Goal: Book appointment/travel/reservation

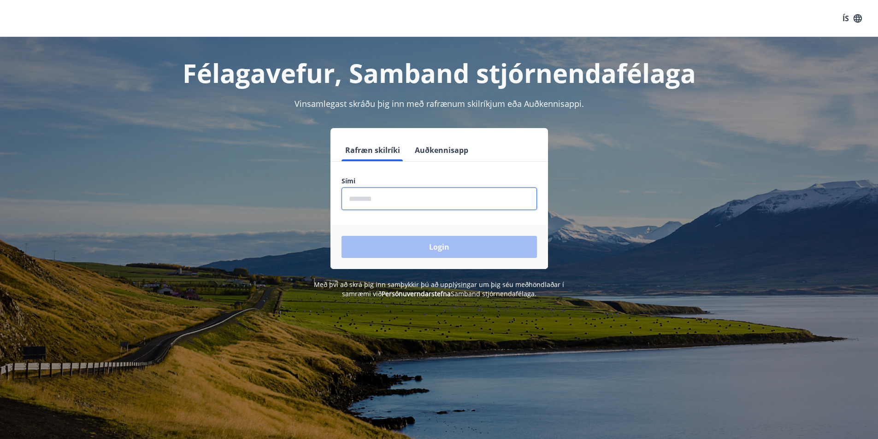
click at [370, 198] on input "phone" at bounding box center [438, 198] width 195 height 23
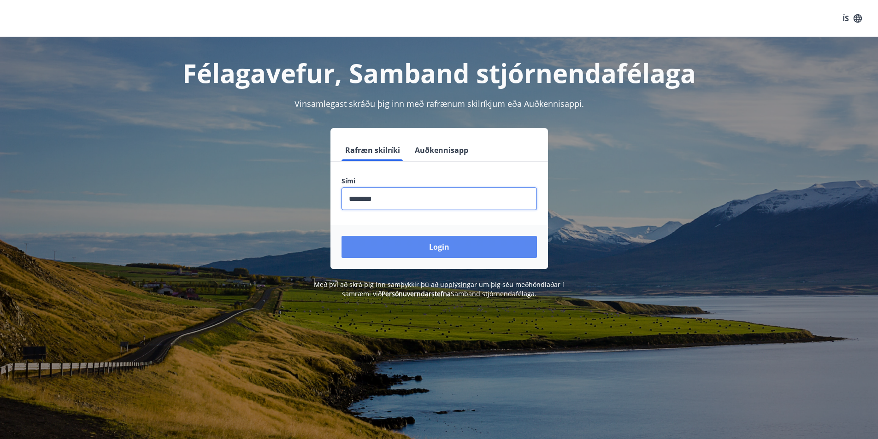
type input "********"
click at [473, 243] on button "Login" at bounding box center [438, 247] width 195 height 22
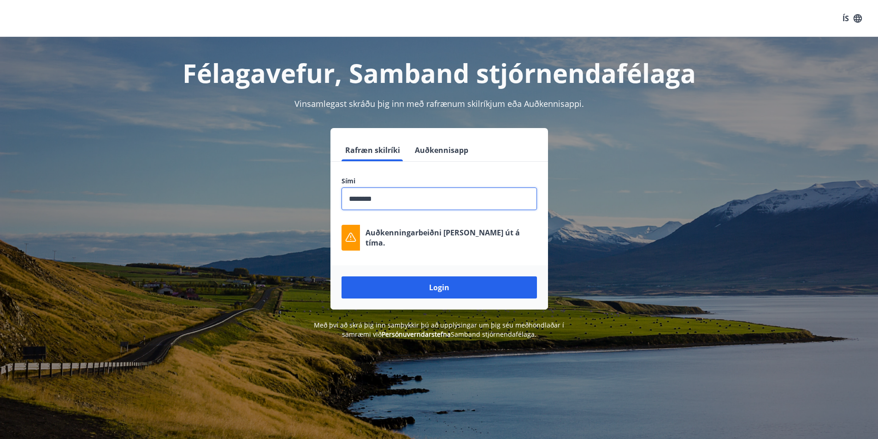
click at [404, 192] on input "phone" at bounding box center [438, 198] width 195 height 23
click at [424, 289] on button "Login" at bounding box center [438, 287] width 195 height 22
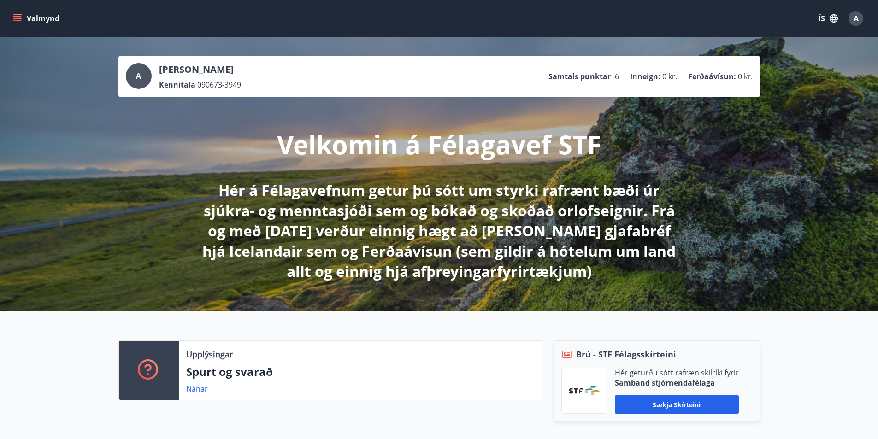
click at [41, 15] on button "Valmynd" at bounding box center [37, 18] width 52 height 17
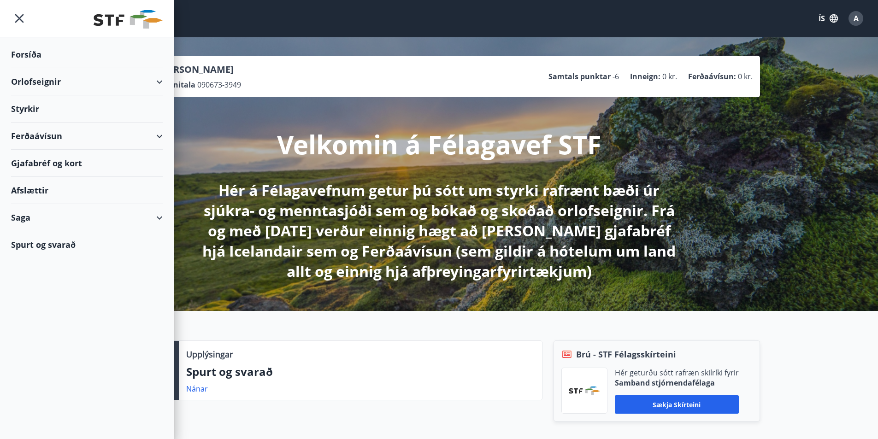
click at [49, 82] on div "Orlofseignir" at bounding box center [87, 81] width 152 height 27
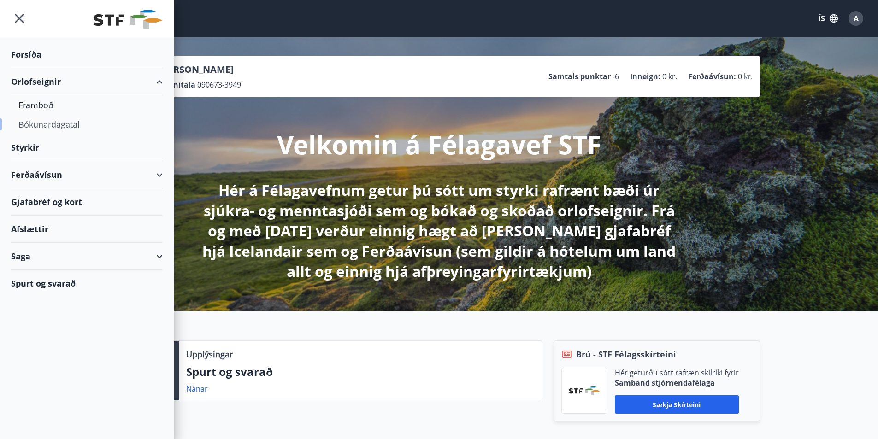
click at [65, 127] on div "Bókunardagatal" at bounding box center [86, 124] width 137 height 19
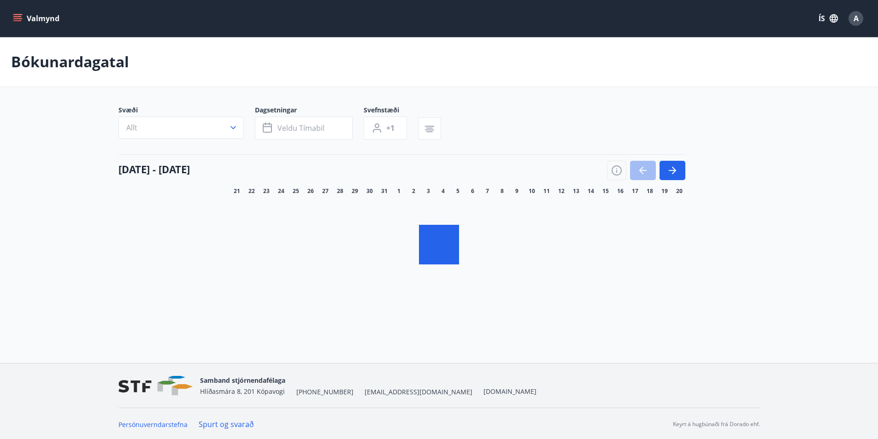
click at [182, 128] on button "Allt" at bounding box center [180, 128] width 125 height 22
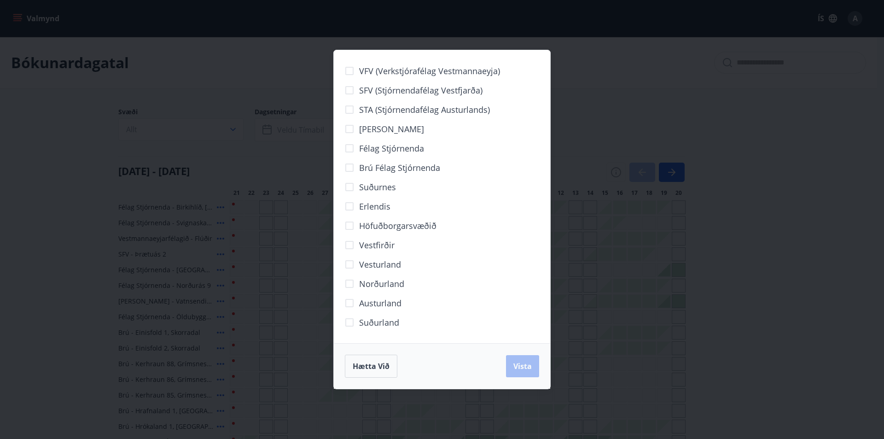
click at [375, 206] on span "Erlendis" at bounding box center [374, 206] width 31 height 12
click at [518, 365] on span "Vista" at bounding box center [523, 366] width 18 height 10
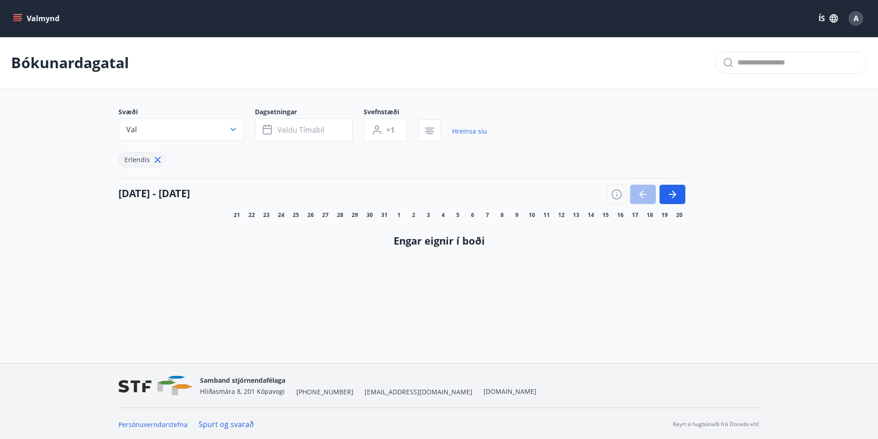
click at [147, 158] on span "Erlendis" at bounding box center [136, 159] width 25 height 9
click at [156, 158] on icon at bounding box center [157, 160] width 10 height 10
click at [157, 178] on div "[DATE] - [DATE]" at bounding box center [401, 191] width 567 height 26
click at [310, 129] on span "Veldu tímabil" at bounding box center [300, 130] width 47 height 10
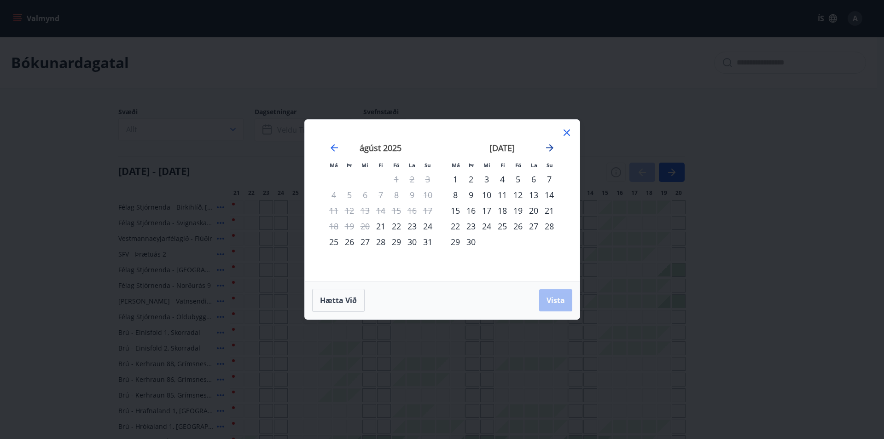
click at [553, 146] on icon "Move forward to switch to the next month." at bounding box center [549, 147] width 11 height 11
click at [520, 193] on div "7" at bounding box center [518, 195] width 16 height 16
click at [551, 195] on div "9" at bounding box center [550, 195] width 16 height 16
click at [560, 303] on span "Vista" at bounding box center [556, 300] width 18 height 10
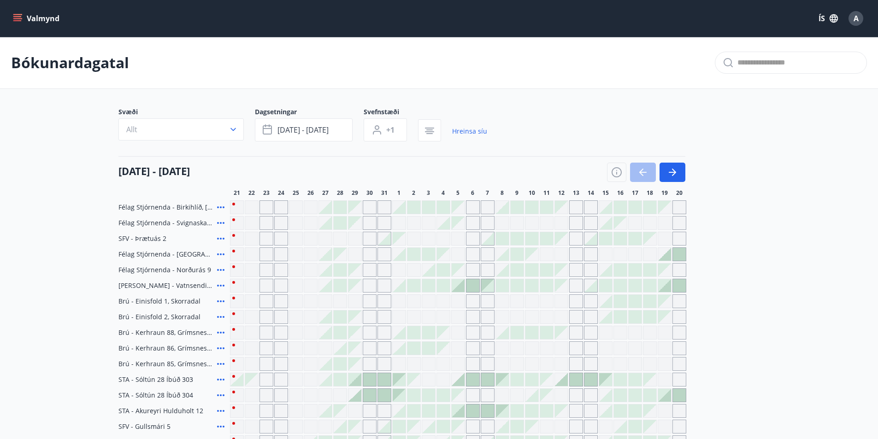
click at [220, 302] on icon at bounding box center [220, 301] width 11 height 11
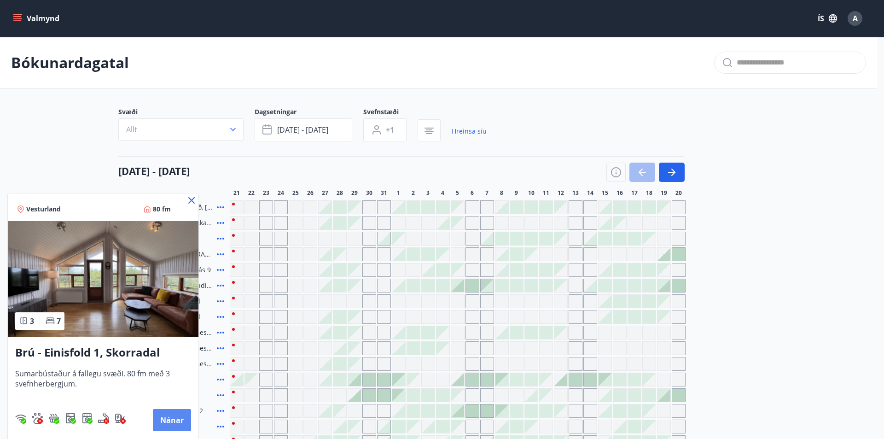
click at [169, 418] on button "Nánar" at bounding box center [172, 420] width 38 height 22
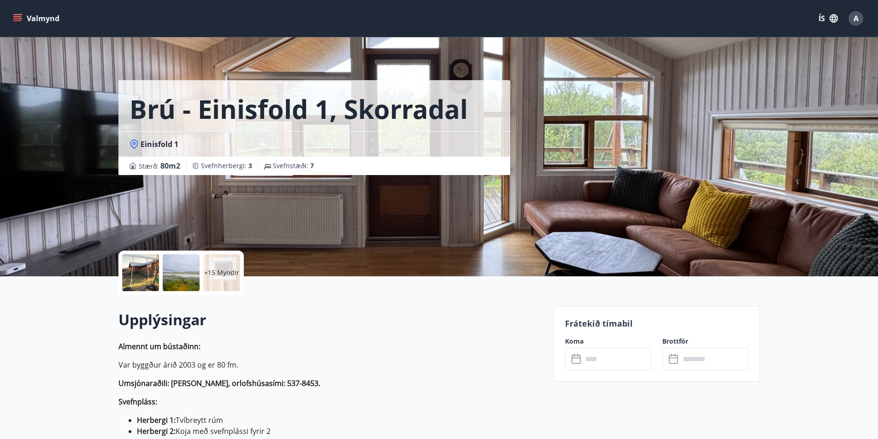
click at [141, 269] on div at bounding box center [140, 272] width 37 height 37
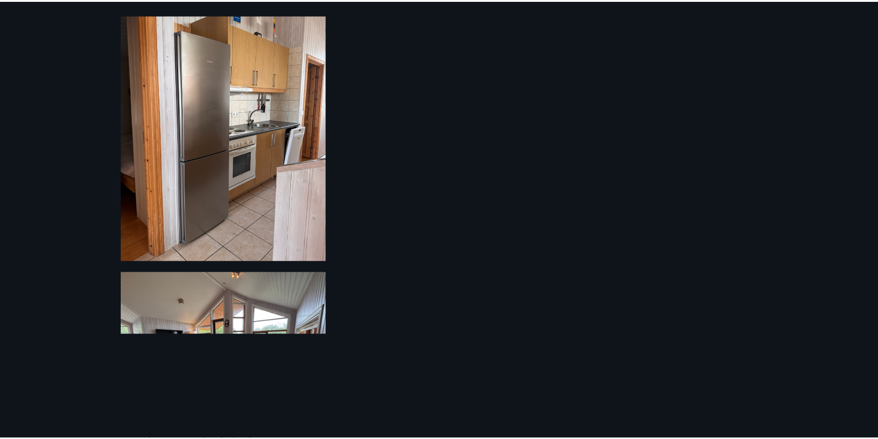
scroll to position [1399, 0]
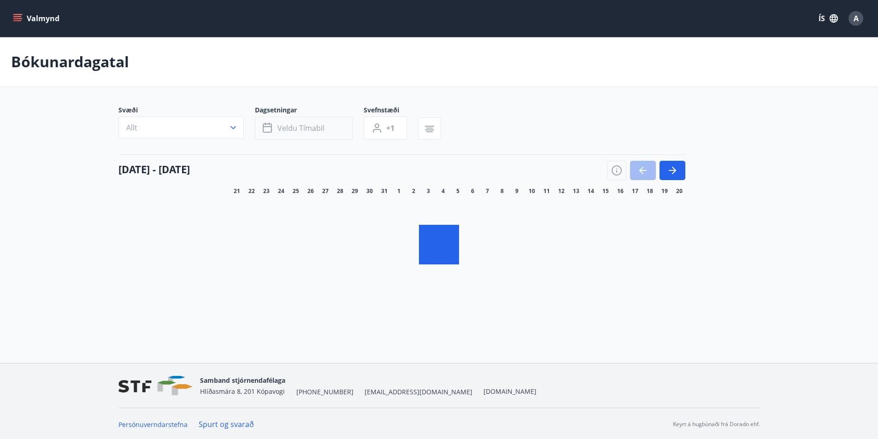
click at [303, 126] on span "Veldu tímabil" at bounding box center [300, 128] width 47 height 10
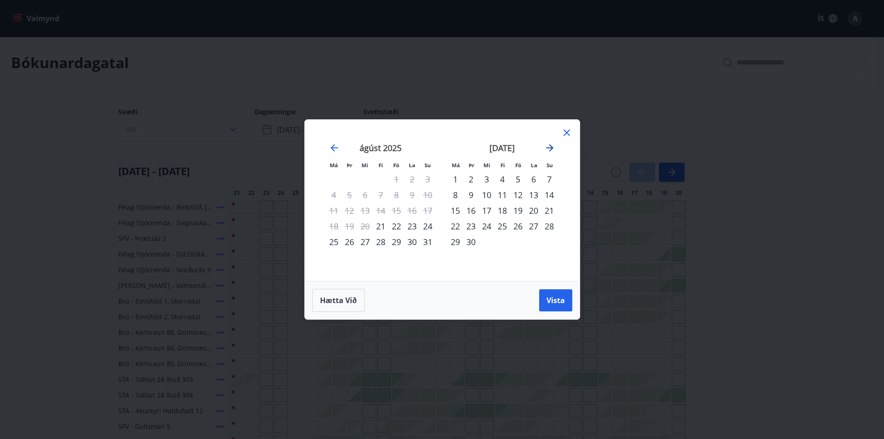
click at [548, 149] on icon "Move forward to switch to the next month." at bounding box center [549, 147] width 11 height 11
click at [562, 133] on icon at bounding box center [567, 132] width 11 height 11
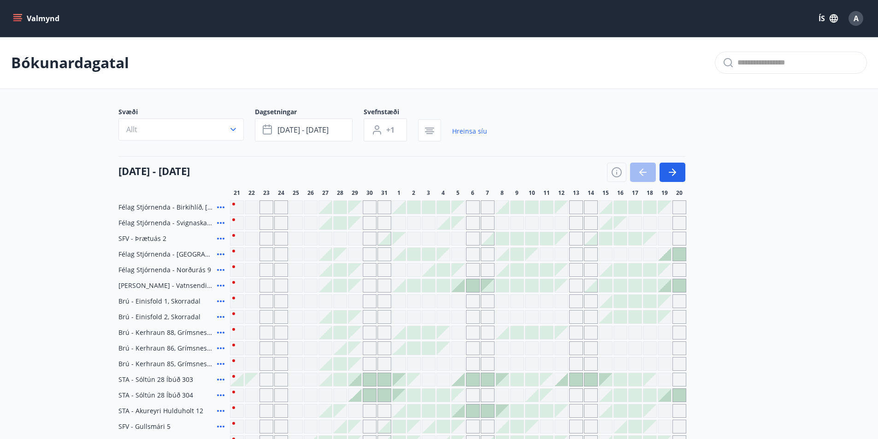
click at [219, 206] on icon at bounding box center [220, 207] width 11 height 11
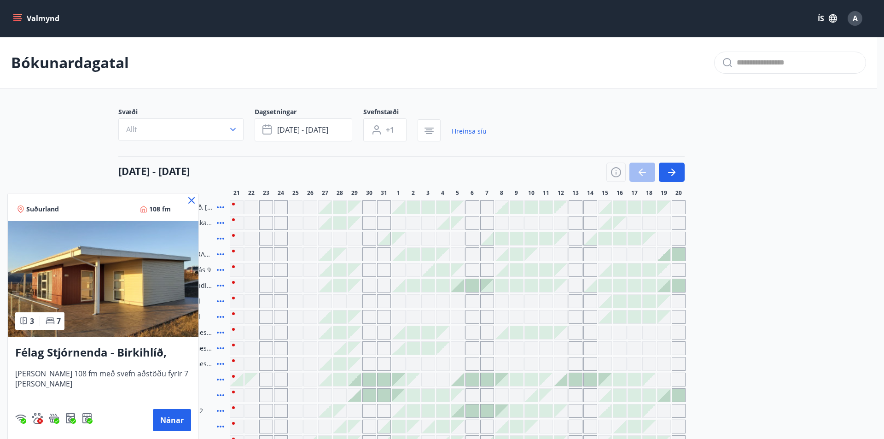
click at [192, 195] on icon at bounding box center [191, 200] width 11 height 11
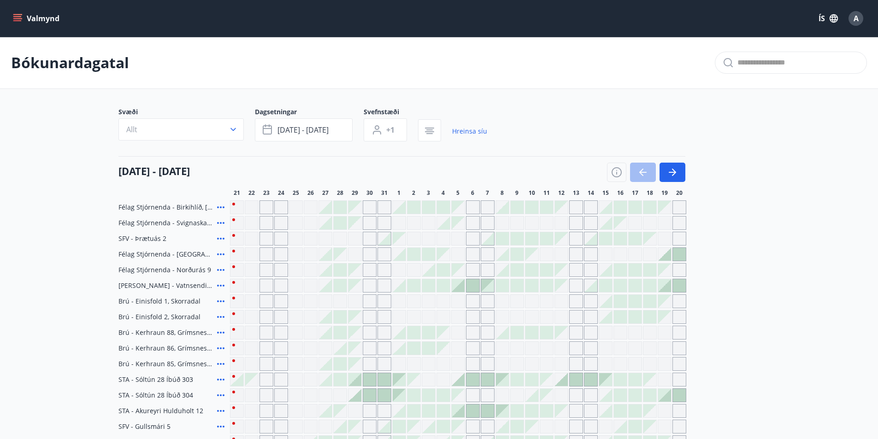
click at [219, 223] on icon at bounding box center [220, 222] width 11 height 11
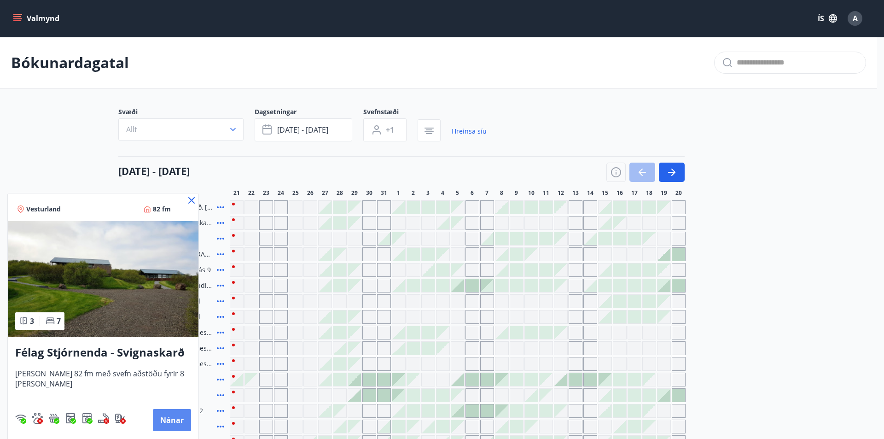
click at [171, 416] on button "Nánar" at bounding box center [172, 420] width 38 height 22
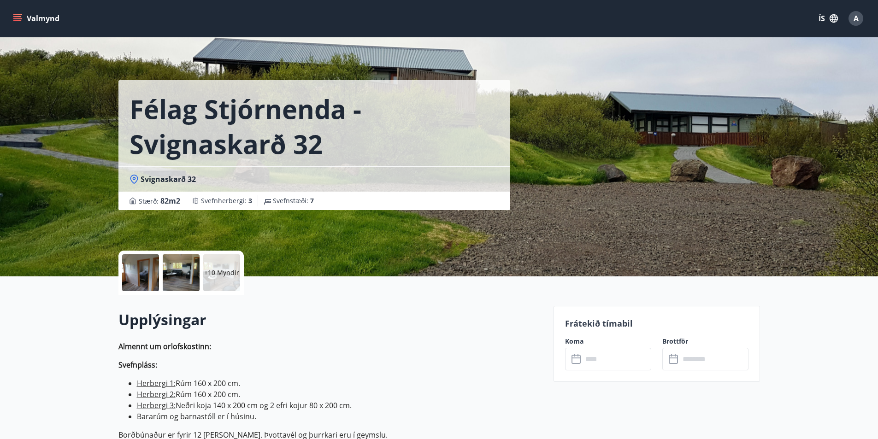
click at [134, 263] on div at bounding box center [140, 272] width 37 height 37
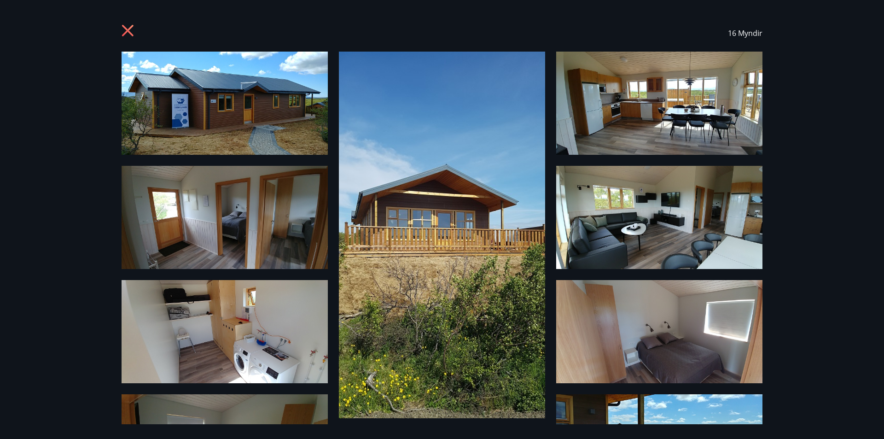
click at [810, 189] on div "16 Myndir" at bounding box center [442, 219] width 884 height 439
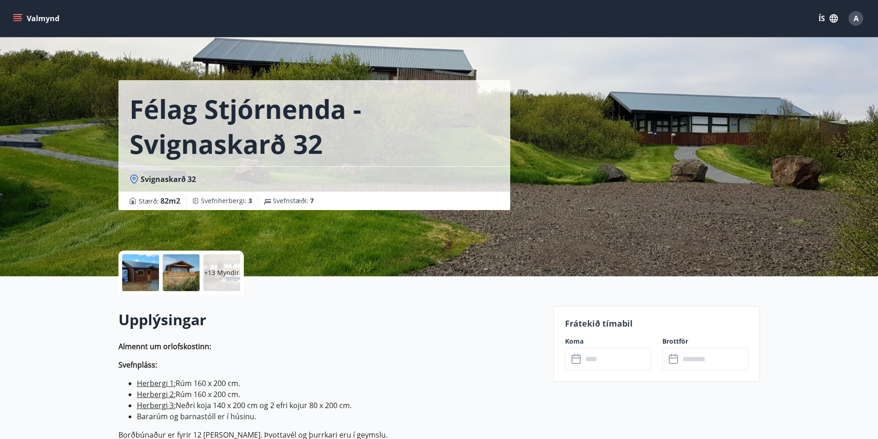
click at [147, 265] on div at bounding box center [140, 272] width 37 height 37
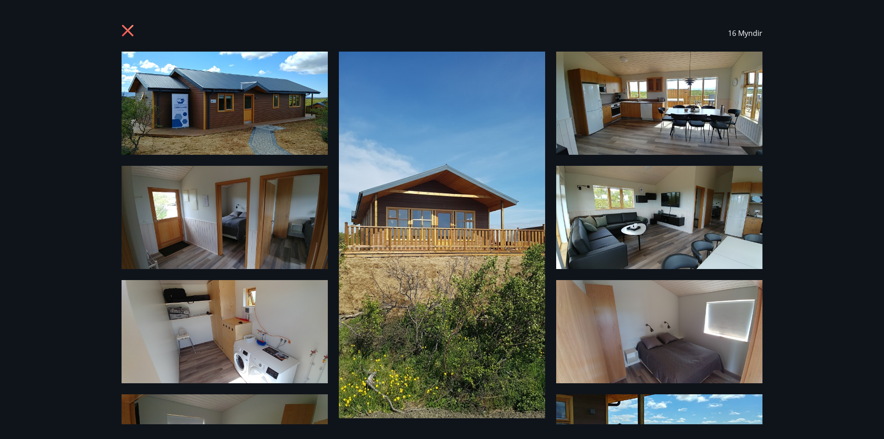
click at [135, 31] on icon at bounding box center [129, 31] width 15 height 15
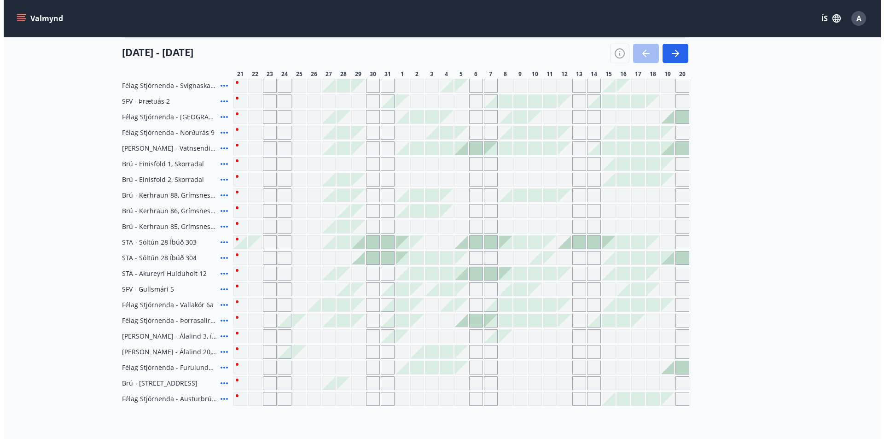
scroll to position [138, 0]
click at [217, 224] on icon at bounding box center [220, 226] width 11 height 11
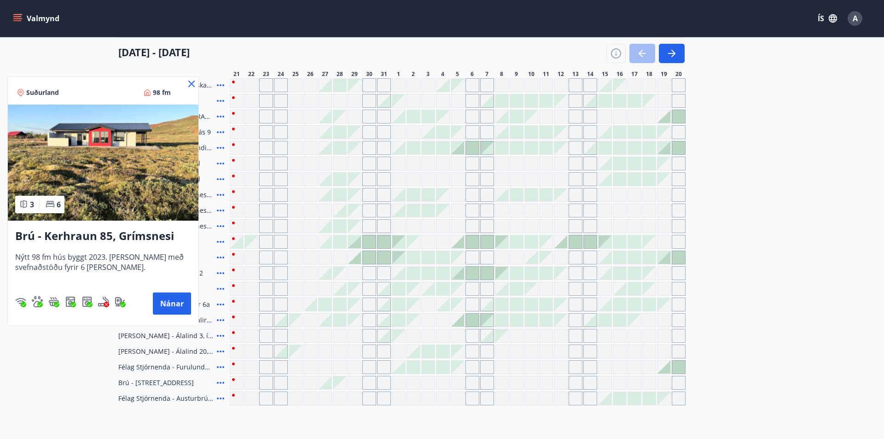
click at [189, 80] on icon at bounding box center [191, 83] width 11 height 11
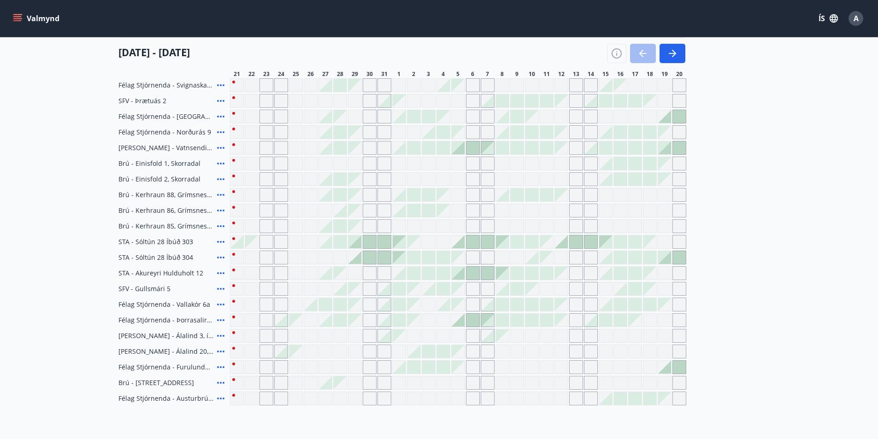
click at [218, 147] on icon at bounding box center [220, 147] width 11 height 11
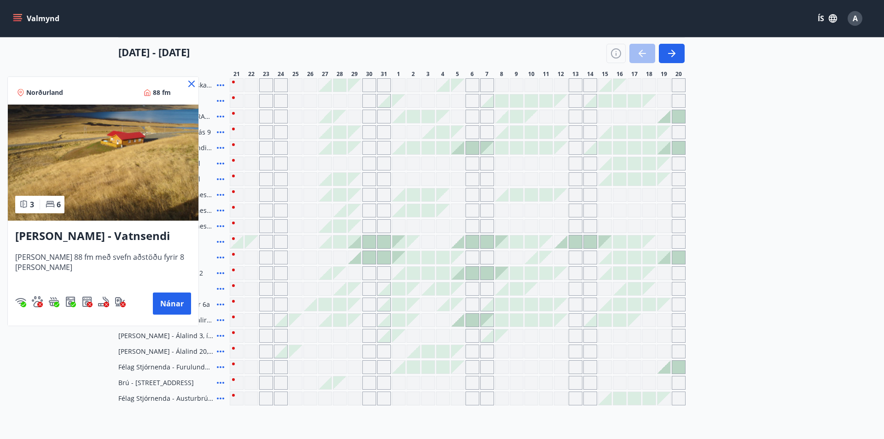
click at [186, 80] on icon at bounding box center [191, 83] width 11 height 11
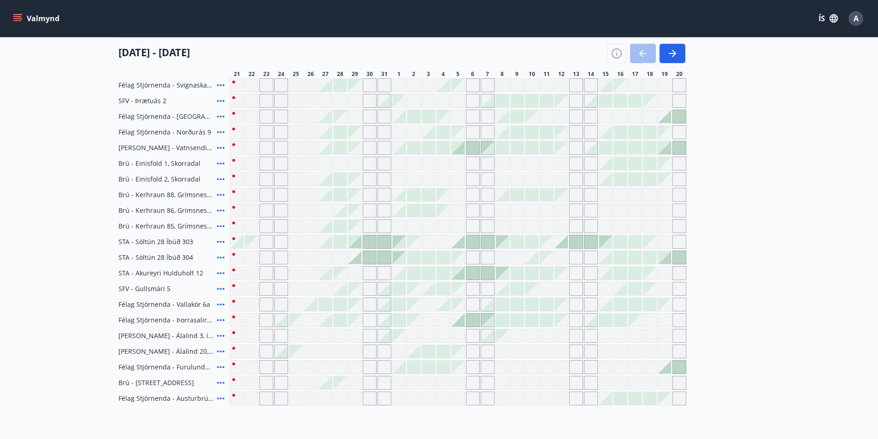
click at [220, 117] on icon at bounding box center [220, 117] width 7 height 2
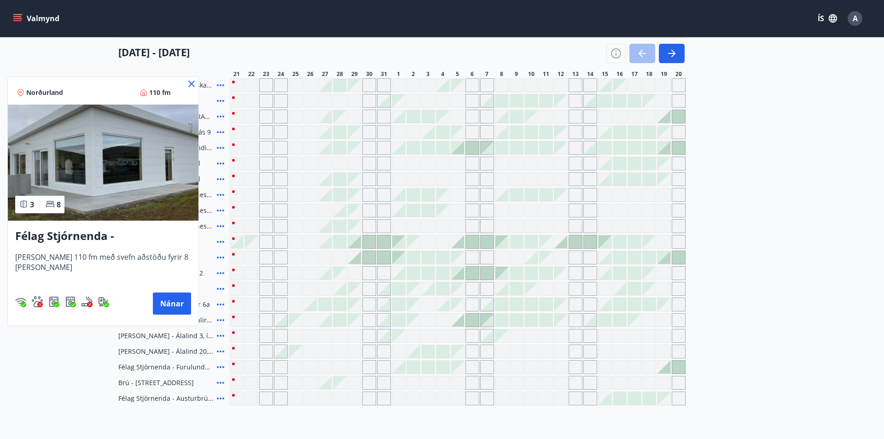
click at [188, 82] on icon at bounding box center [191, 84] width 6 height 6
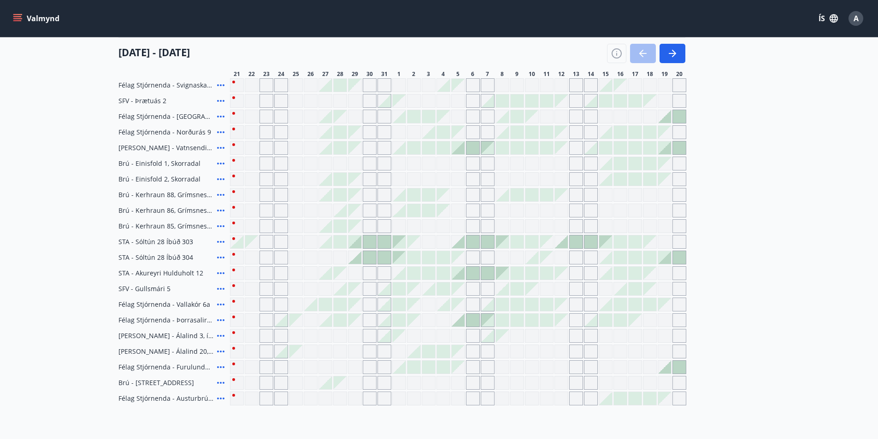
click at [220, 273] on icon at bounding box center [220, 273] width 7 height 2
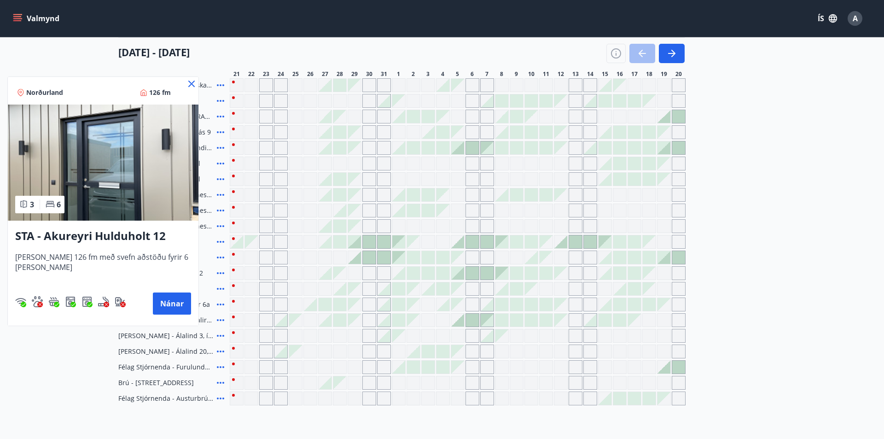
click at [186, 78] on icon at bounding box center [191, 83] width 11 height 11
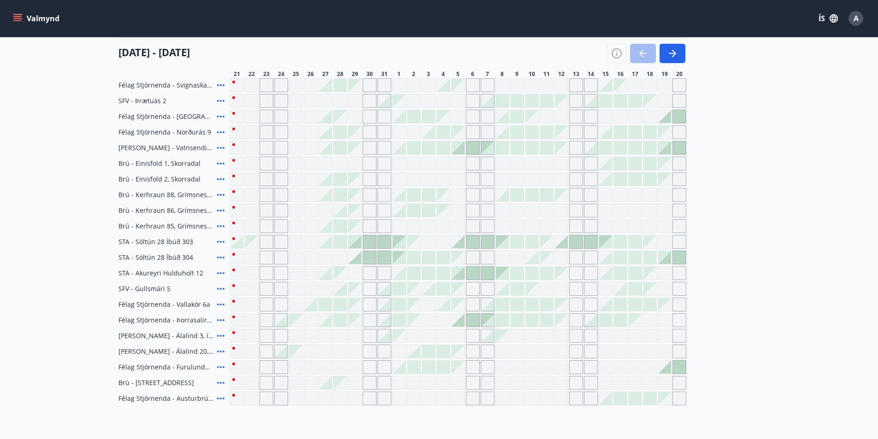
click at [216, 368] on icon at bounding box center [220, 367] width 11 height 11
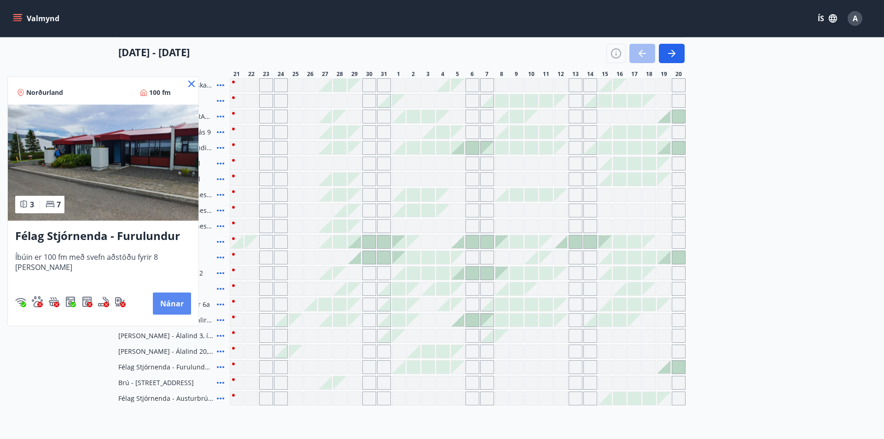
click at [173, 300] on button "Nánar" at bounding box center [172, 304] width 38 height 22
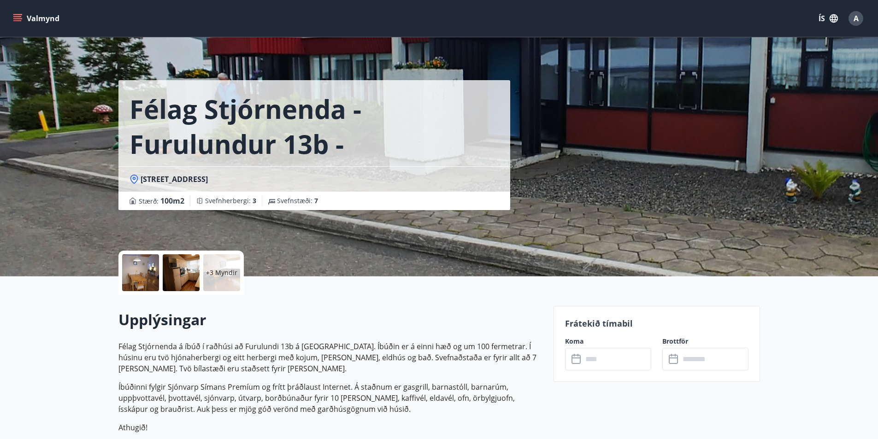
click at [146, 275] on div at bounding box center [140, 272] width 37 height 37
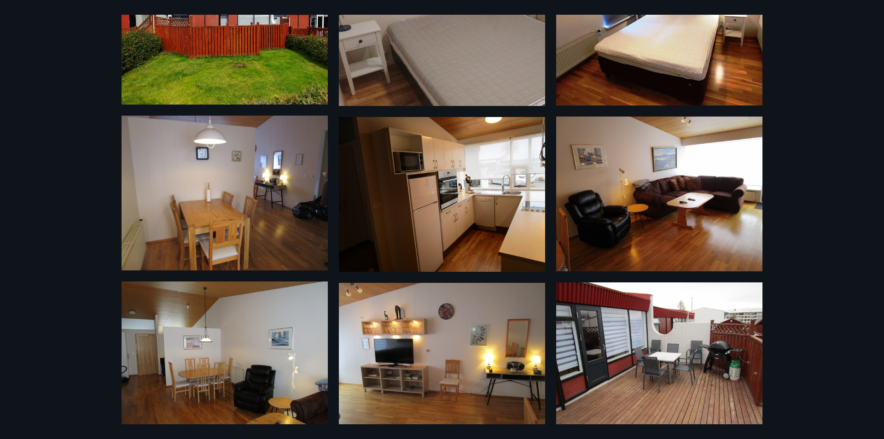
scroll to position [128, 0]
